Goal: Transaction & Acquisition: Subscribe to service/newsletter

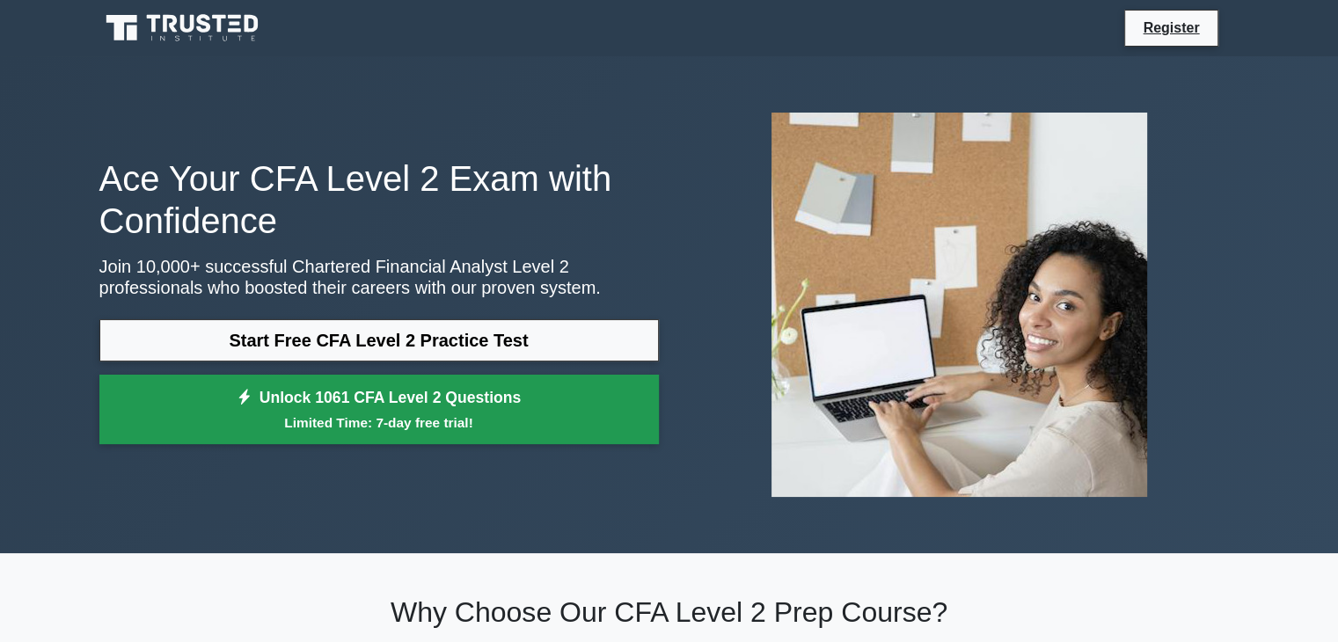
click at [564, 422] on small "Limited Time: 7-day free trial!" at bounding box center [379, 423] width 516 height 20
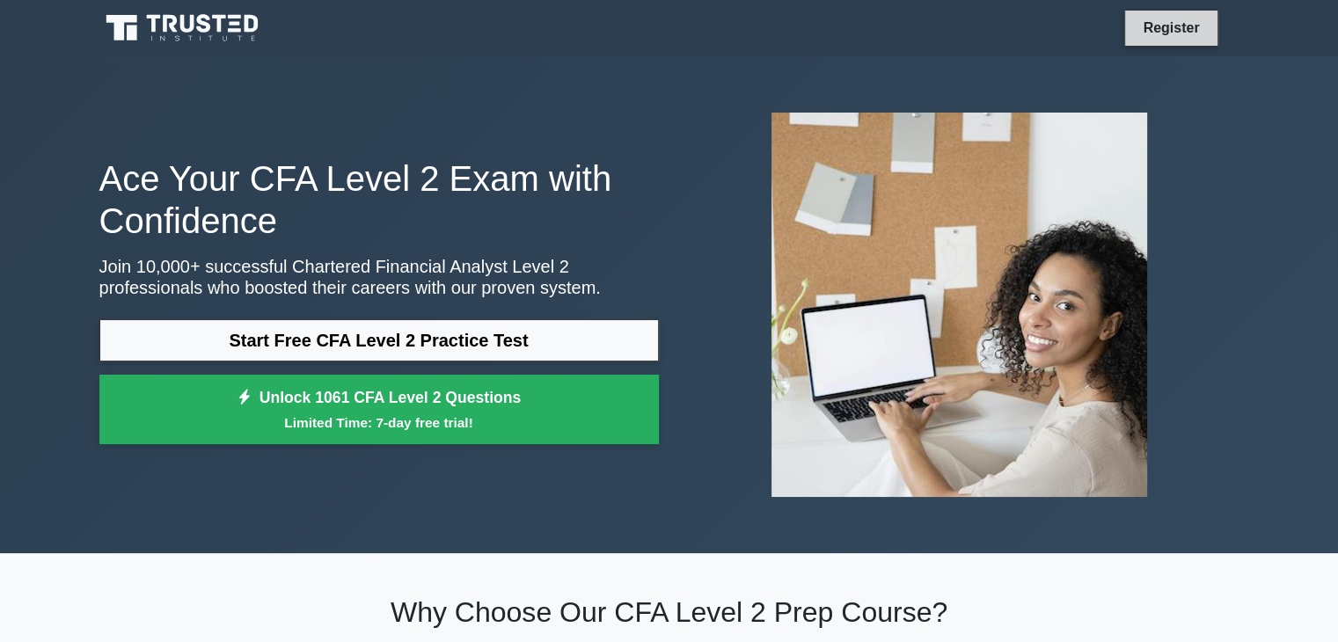
click at [1171, 36] on link "Register" at bounding box center [1170, 28] width 77 height 22
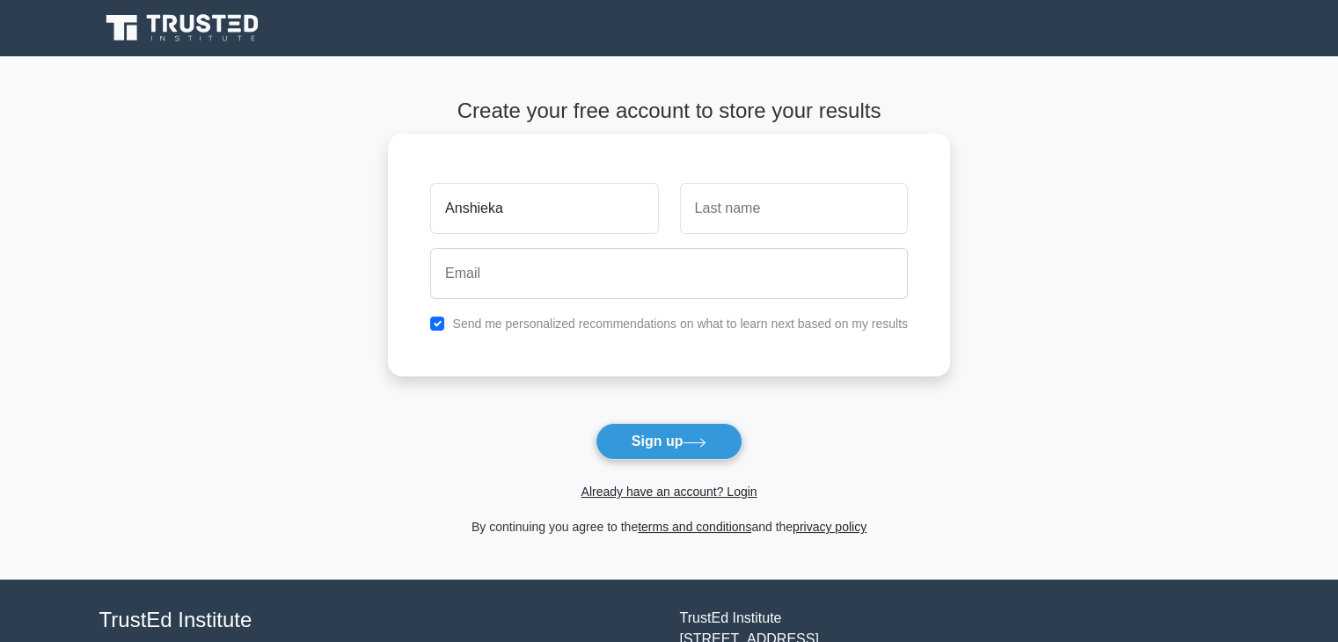
type input "Anshieka"
click at [711, 219] on input "text" at bounding box center [794, 208] width 228 height 51
type input "C"
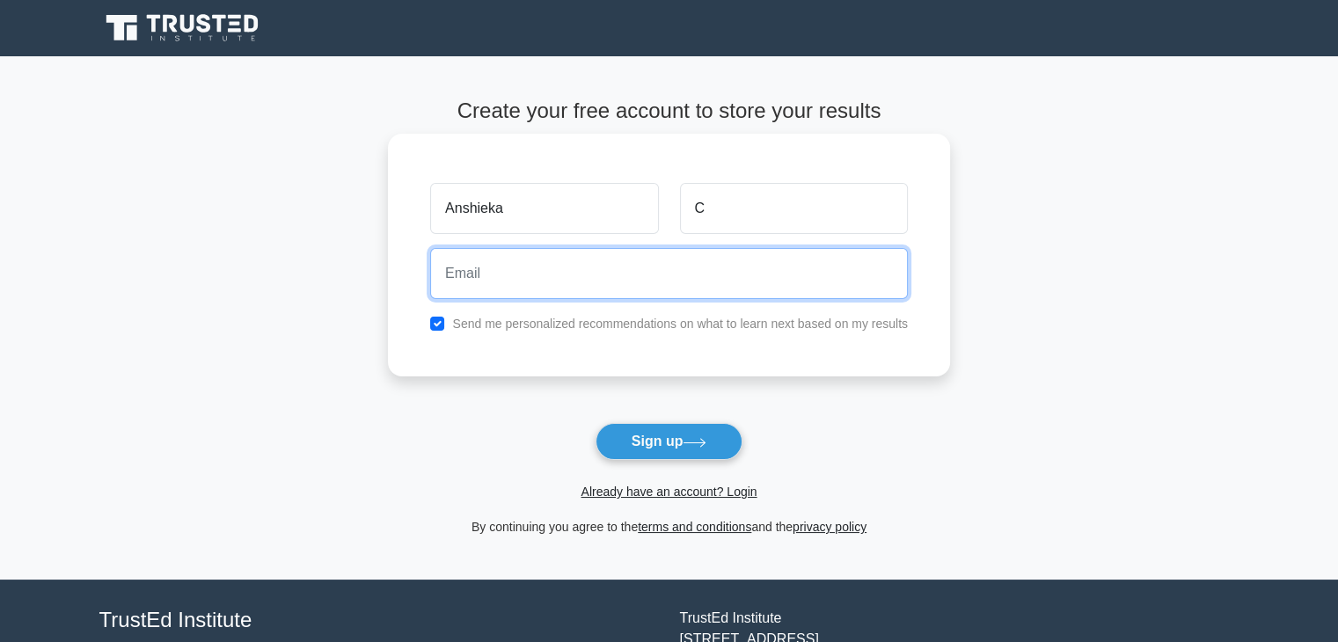
click at [665, 287] on input "email" at bounding box center [669, 273] width 478 height 51
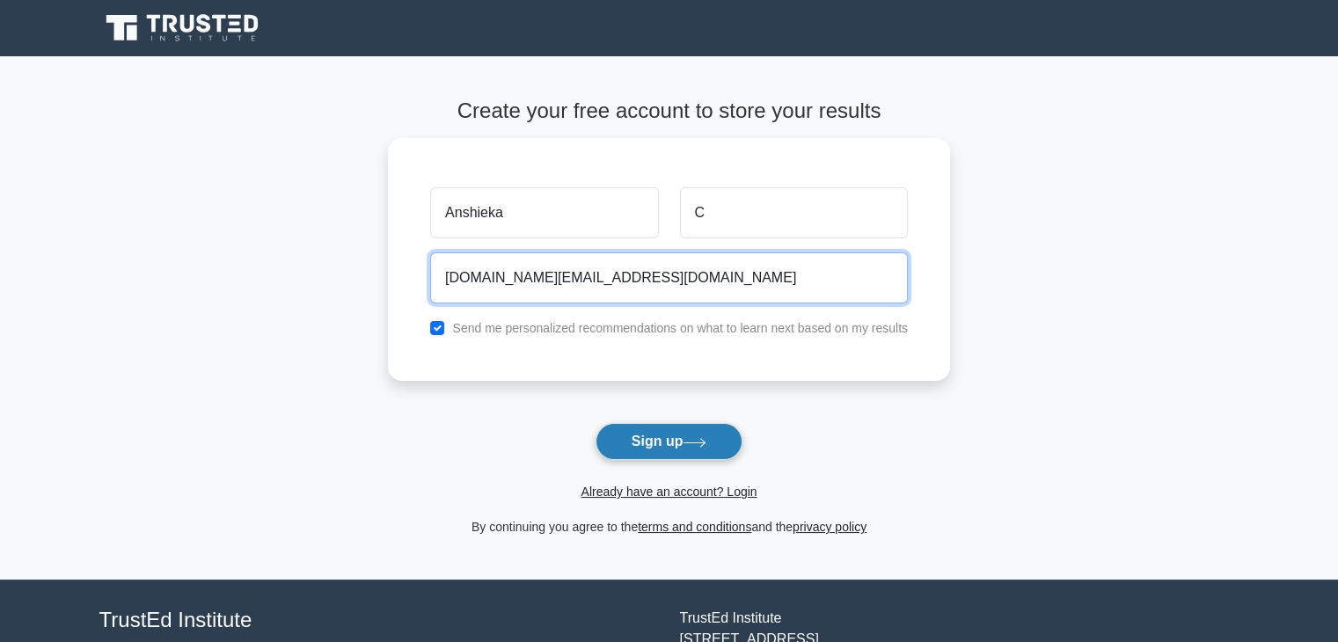
type input "anshieka.work@gmail.com"
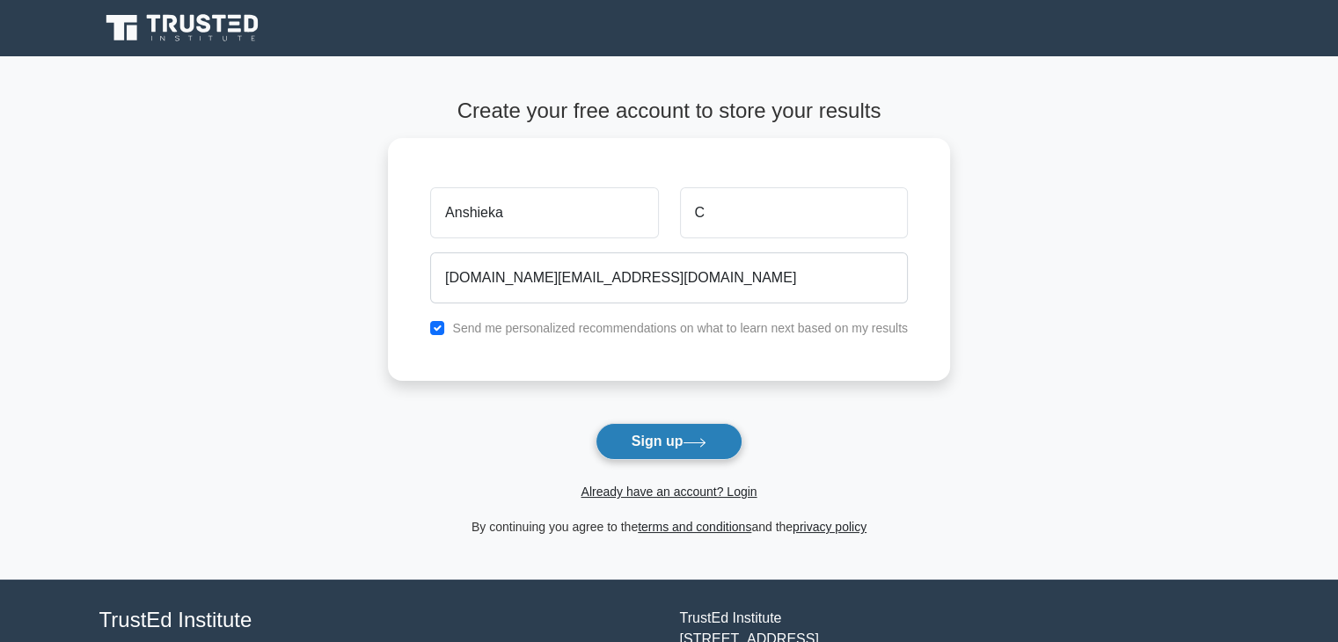
click at [669, 444] on button "Sign up" at bounding box center [670, 441] width 148 height 37
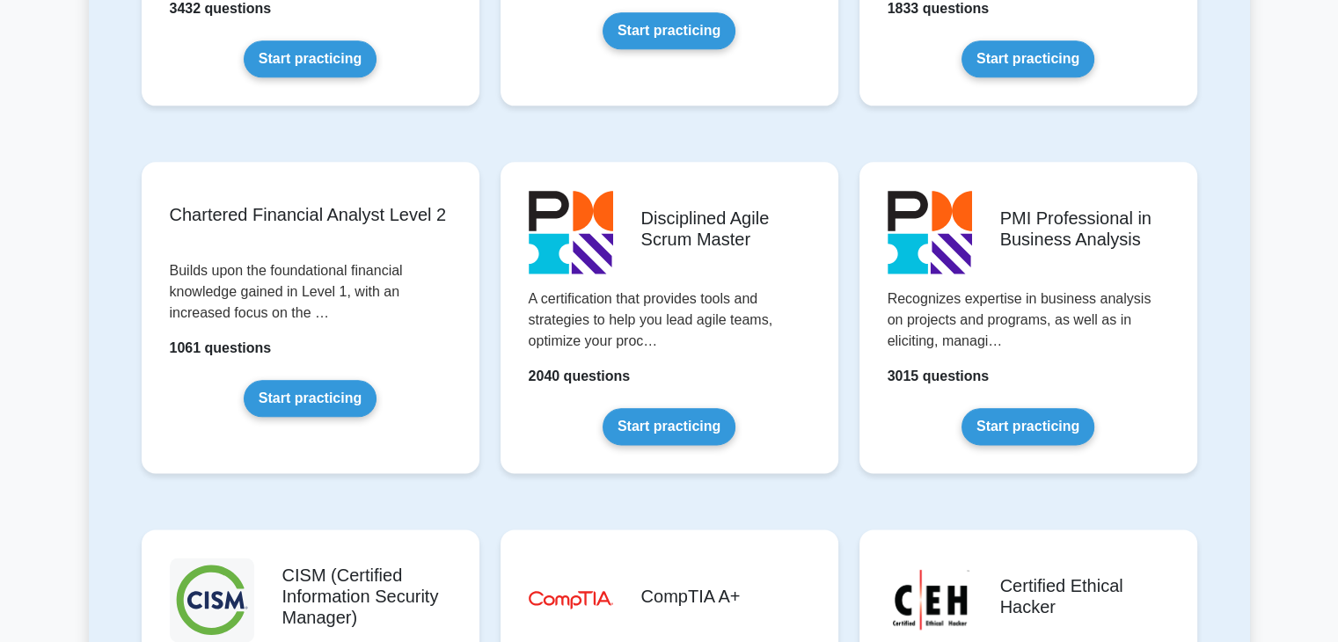
scroll to position [2089, 0]
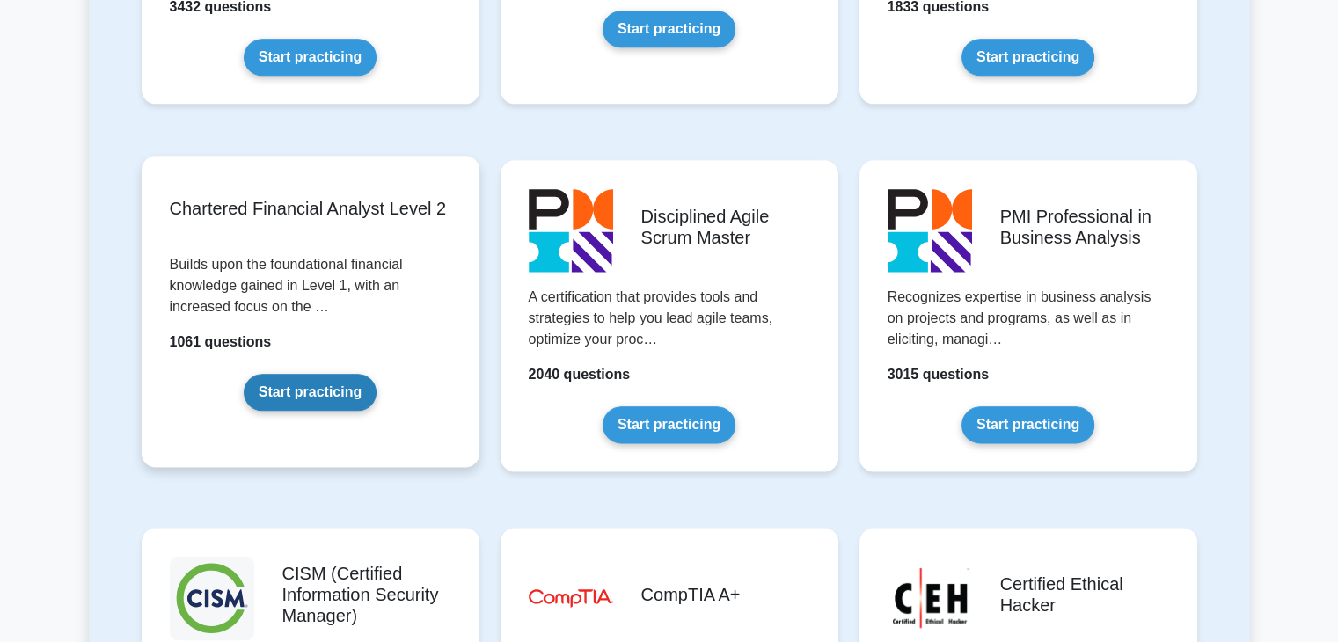
click at [321, 390] on link "Start practicing" at bounding box center [310, 392] width 133 height 37
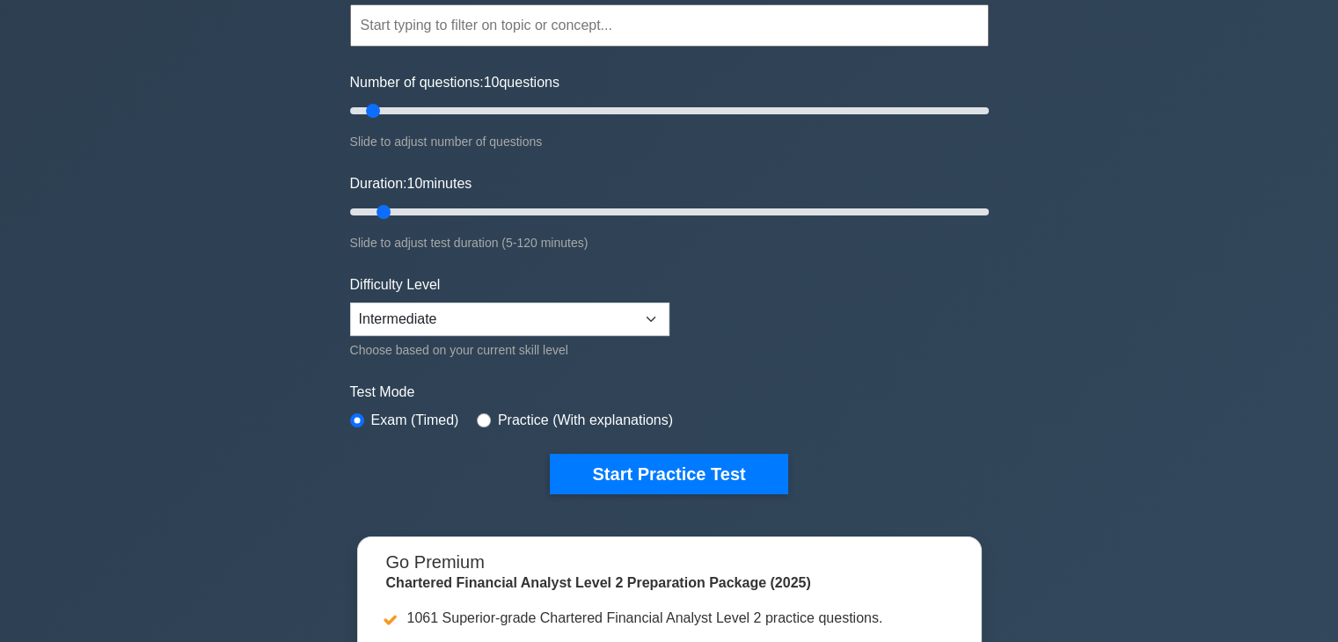
scroll to position [542, 0]
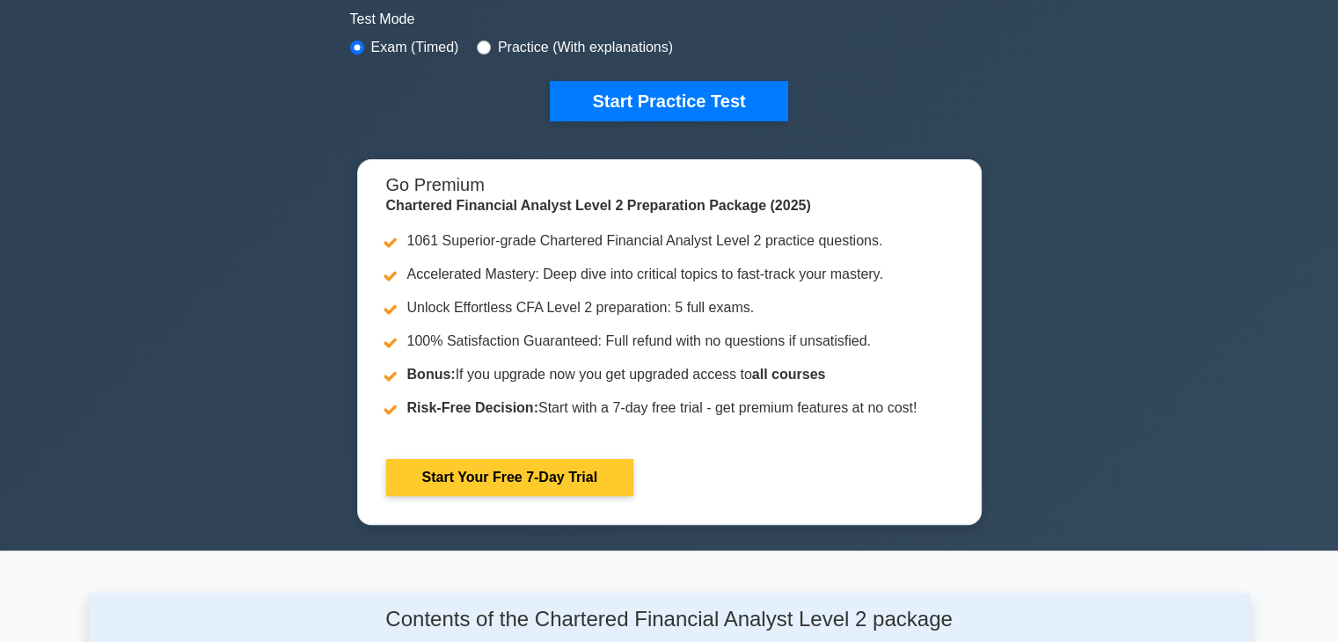
click at [523, 476] on link "Start Your Free 7-Day Trial" at bounding box center [509, 477] width 247 height 37
